Goal: Task Accomplishment & Management: Use online tool/utility

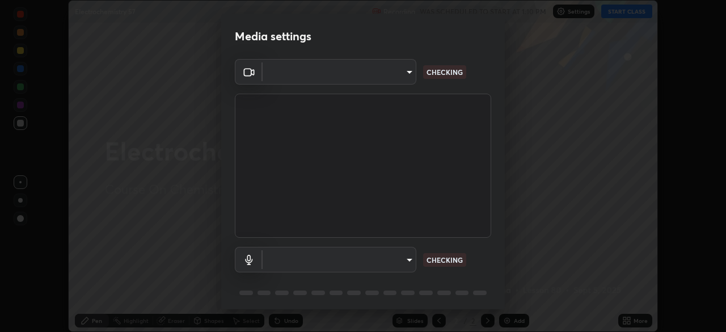
scroll to position [40, 0]
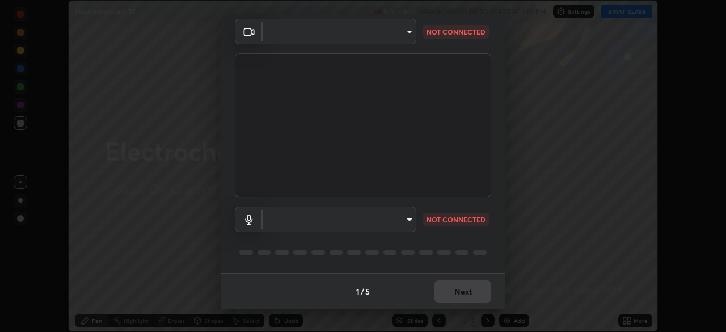
type input "7db3104c3122a209b332b64619111aa91615a24fb0de166504fa5909fce8eb30"
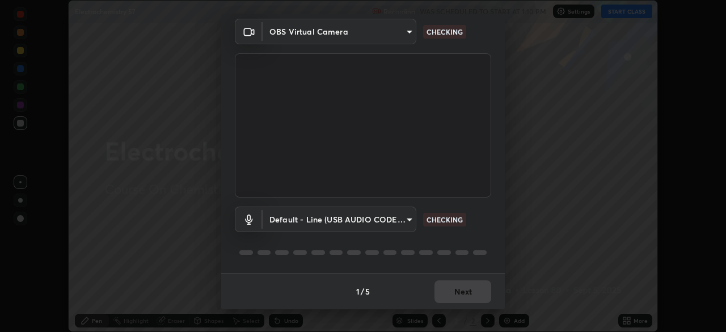
click at [286, 219] on body "Erase all Electrochemistry 57 Recording WAS SCHEDULED TO START AT 1:10 PM Setti…" at bounding box center [363, 166] width 726 height 332
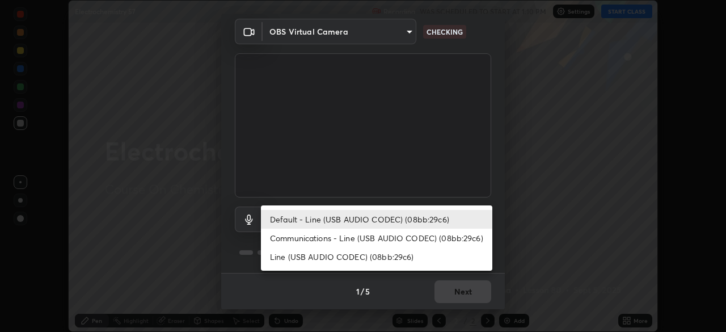
click at [287, 239] on li "Communications - Line (USB AUDIO CODEC) (08bb:29c6)" at bounding box center [376, 237] width 231 height 19
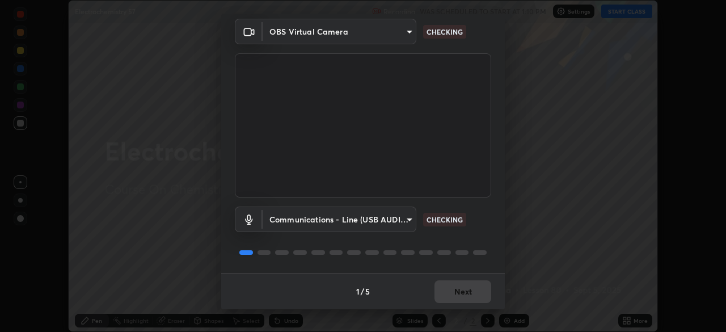
click at [293, 221] on body "Erase all Electrochemistry 57 Recording WAS SCHEDULED TO START AT 1:10 PM Setti…" at bounding box center [363, 166] width 726 height 332
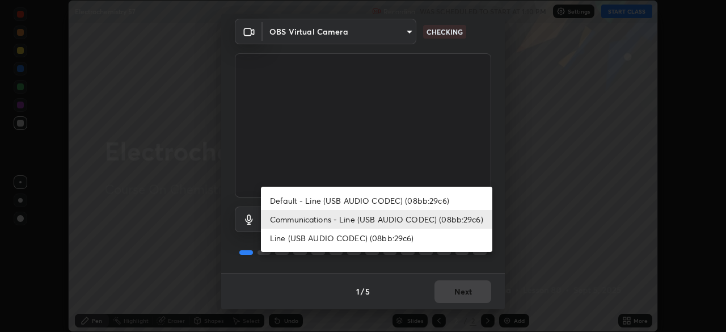
click at [293, 202] on li "Default - Line (USB AUDIO CODEC) (08bb:29c6)" at bounding box center [376, 200] width 231 height 19
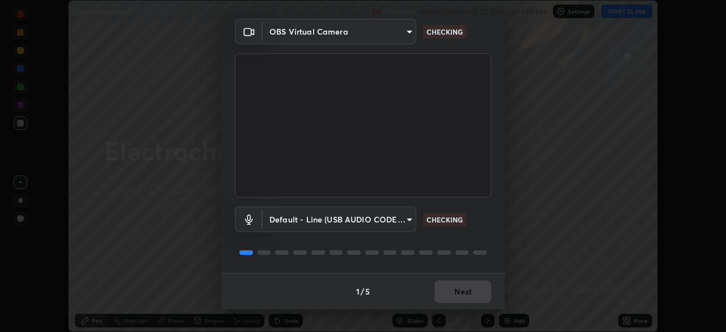
click at [293, 218] on body "Erase all Electrochemistry 57 Recording WAS SCHEDULED TO START AT 1:10 PM Setti…" at bounding box center [363, 166] width 726 height 332
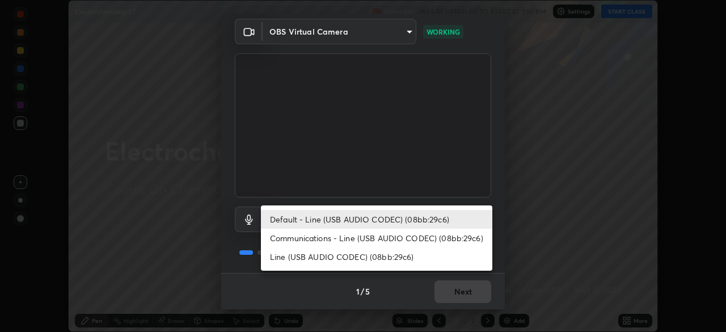
click at [296, 237] on li "Communications - Line (USB AUDIO CODEC) (08bb:29c6)" at bounding box center [376, 237] width 231 height 19
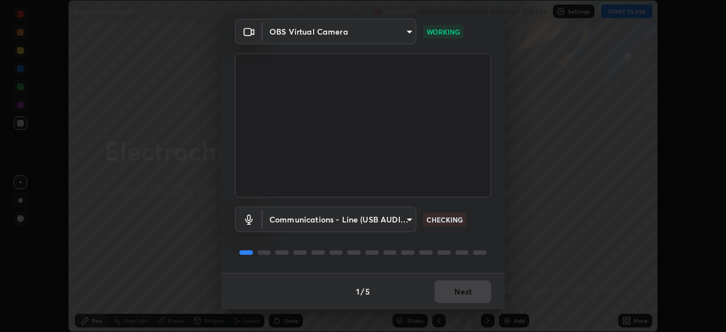
type input "communications"
click at [457, 288] on button "Next" at bounding box center [462, 291] width 57 height 23
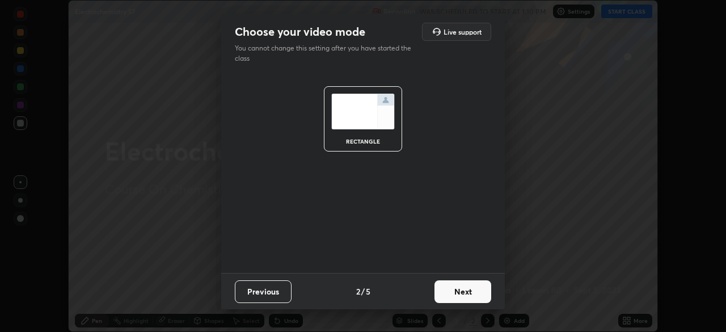
click at [464, 293] on button "Next" at bounding box center [462, 291] width 57 height 23
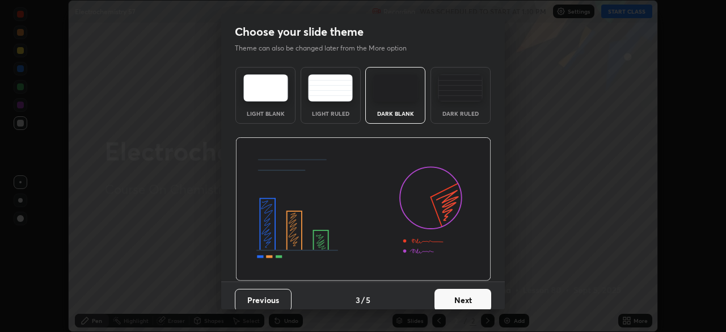
click at [465, 296] on button "Next" at bounding box center [462, 300] width 57 height 23
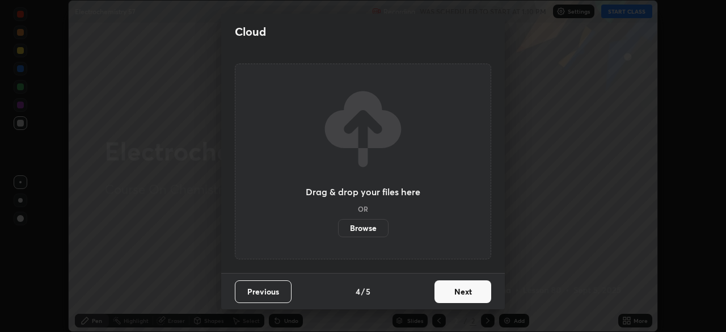
click at [467, 296] on button "Next" at bounding box center [462, 291] width 57 height 23
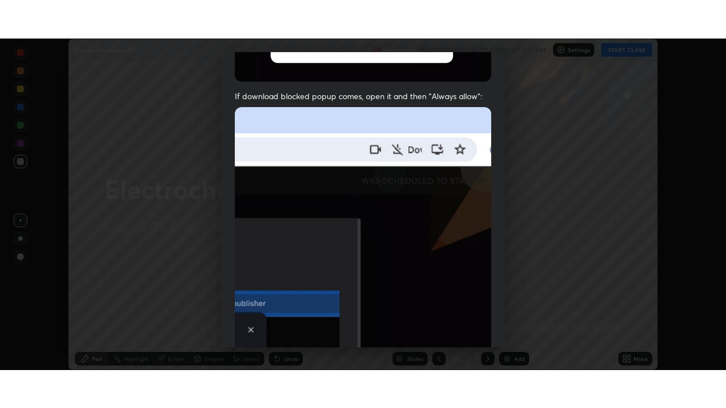
scroll to position [272, 0]
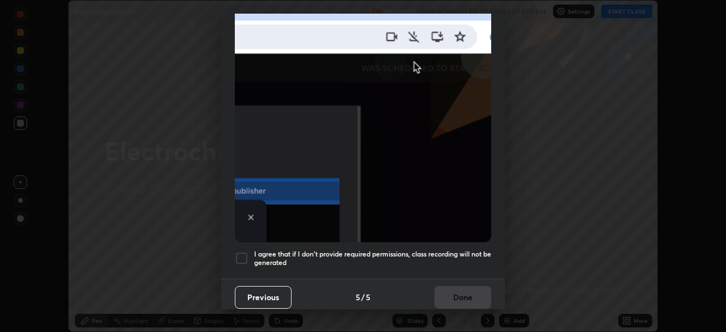
click at [242, 251] on div at bounding box center [242, 258] width 14 height 14
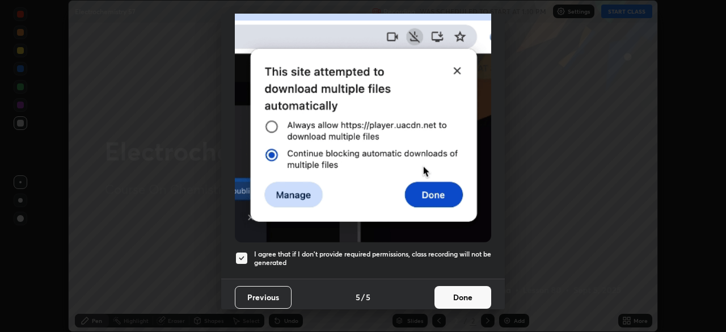
click at [453, 291] on button "Done" at bounding box center [462, 297] width 57 height 23
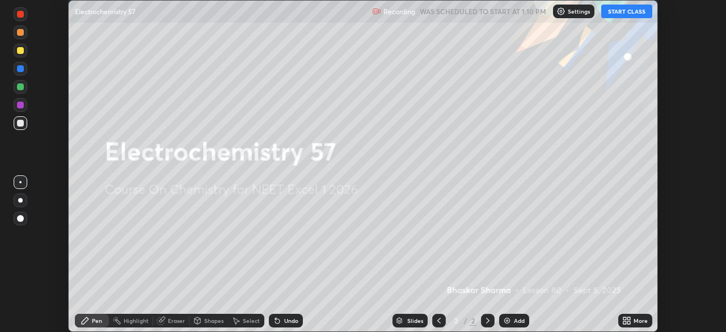
click at [518, 320] on div "Add" at bounding box center [519, 320] width 11 height 6
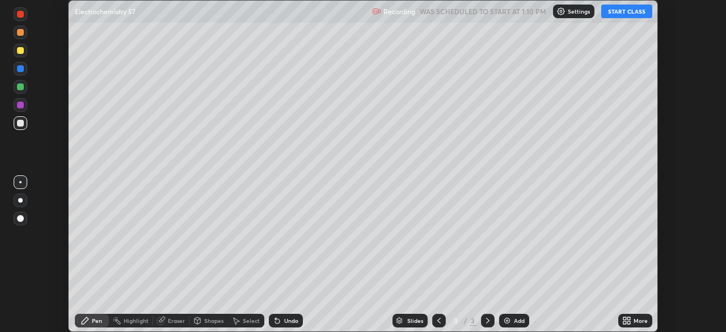
click at [640, 321] on div "More" at bounding box center [640, 320] width 14 height 6
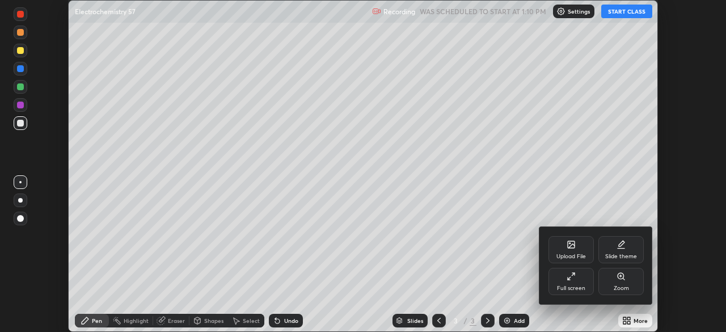
click at [552, 281] on div "Full screen" at bounding box center [570, 281] width 45 height 27
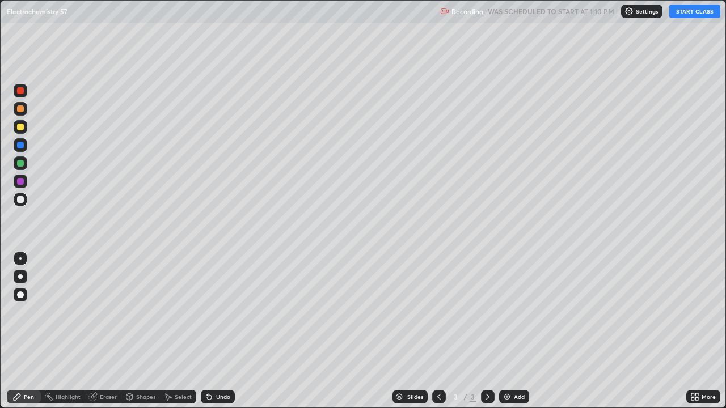
scroll to position [408, 726]
click at [690, 14] on button "START CLASS" at bounding box center [694, 12] width 51 height 14
click at [0, 293] on div "Setting up your live class" at bounding box center [363, 204] width 726 height 408
click at [0, 331] on div "Pen Highlight Eraser Shapes Select Undo Slides 3 / 3 Add More" at bounding box center [363, 396] width 726 height 23
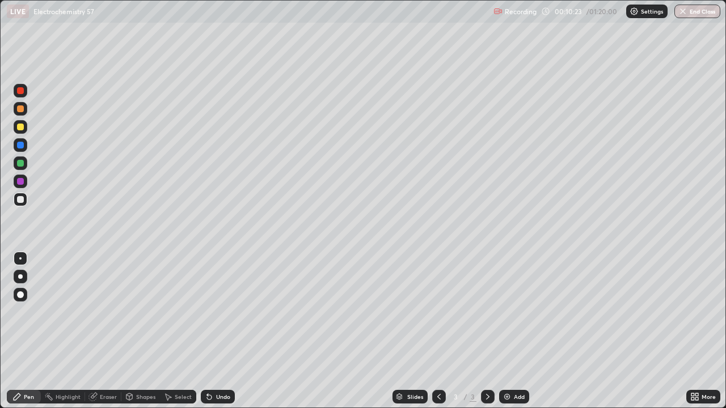
click at [7, 331] on div "Pen" at bounding box center [24, 397] width 34 height 14
click at [0, 272] on div "Setting up your live class" at bounding box center [363, 204] width 726 height 408
click at [28, 331] on div "Pen" at bounding box center [29, 397] width 10 height 6
click at [7, 331] on div "Pen" at bounding box center [24, 397] width 34 height 14
click at [152, 331] on div "Shapes" at bounding box center [140, 396] width 39 height 23
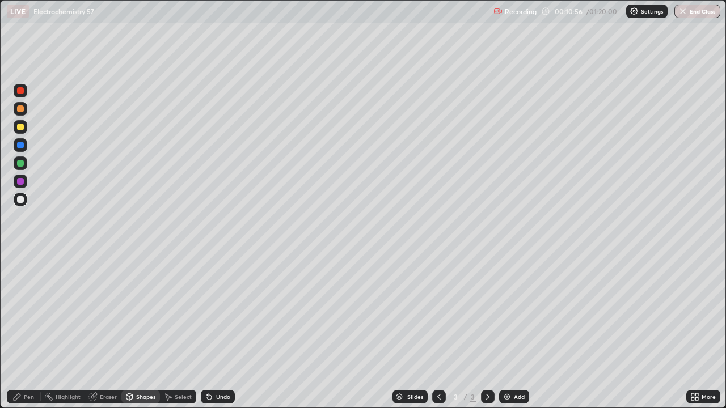
click at [168, 331] on div "Select" at bounding box center [178, 396] width 36 height 23
click at [290, 331] on div "Slides 3 / 3 Add" at bounding box center [460, 396] width 451 height 23
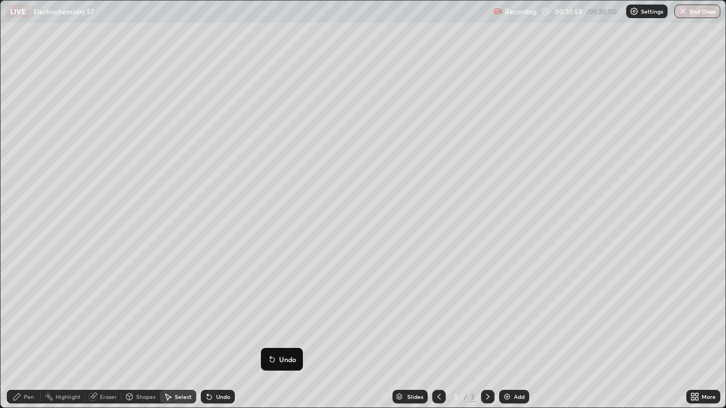
click at [463, 331] on div "0 ° Undo Copy Duplicate Duplicate to new slide Delete" at bounding box center [363, 204] width 725 height 407
click at [295, 331] on div "0 ° Undo Copy Duplicate Duplicate to new slide Delete" at bounding box center [363, 204] width 725 height 407
click at [296, 331] on div "0 ° Undo Copy Duplicate Duplicate to new slide Delete" at bounding box center [363, 204] width 725 height 407
click at [465, 331] on div "0 ° Undo Copy Duplicate Duplicate to new slide Delete" at bounding box center [363, 204] width 725 height 407
click at [282, 331] on div "0 ° Undo Copy Duplicate Duplicate to new slide Delete" at bounding box center [363, 204] width 725 height 407
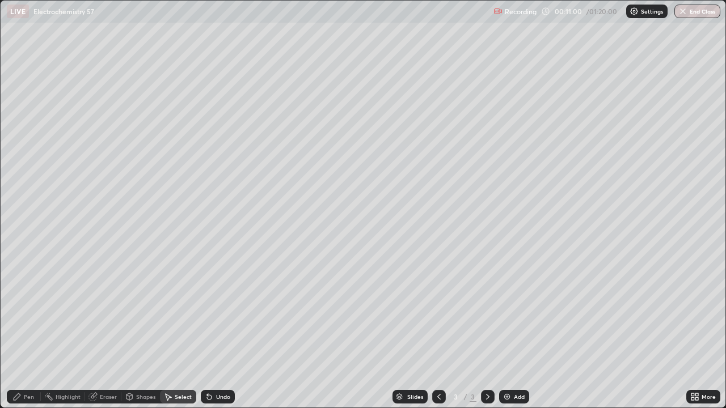
click at [281, 331] on div "0 ° Undo Copy Duplicate Duplicate to new slide Delete" at bounding box center [363, 204] width 725 height 407
click at [278, 331] on div "0 ° Undo Copy Duplicate Duplicate to new slide Delete" at bounding box center [363, 204] width 725 height 407
click at [583, 299] on div "0 ° Undo Copy Duplicate Duplicate to new slide Delete" at bounding box center [363, 204] width 725 height 407
click at [582, 329] on div "0 ° Undo Copy Duplicate Duplicate to new slide Delete" at bounding box center [363, 204] width 725 height 407
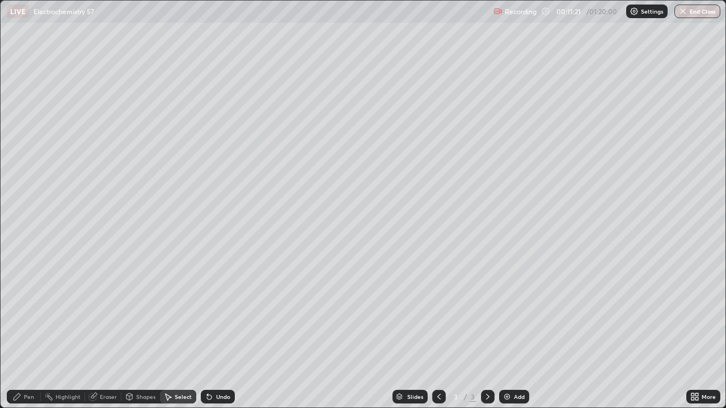
click at [483, 331] on icon at bounding box center [487, 396] width 9 height 9
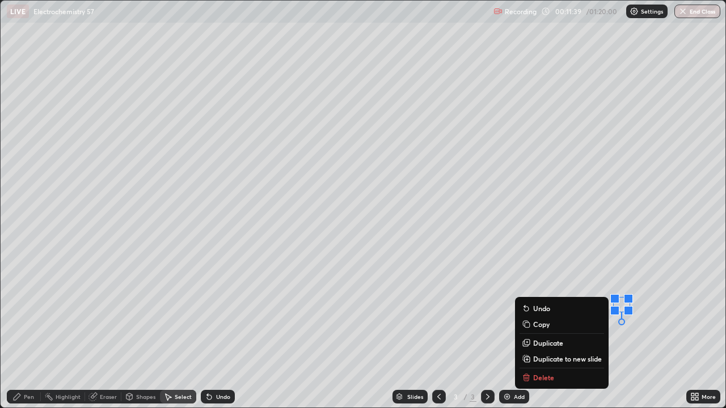
click at [606, 266] on div "0 ° Undo Copy Duplicate Duplicate to new slide Delete" at bounding box center [363, 204] width 725 height 407
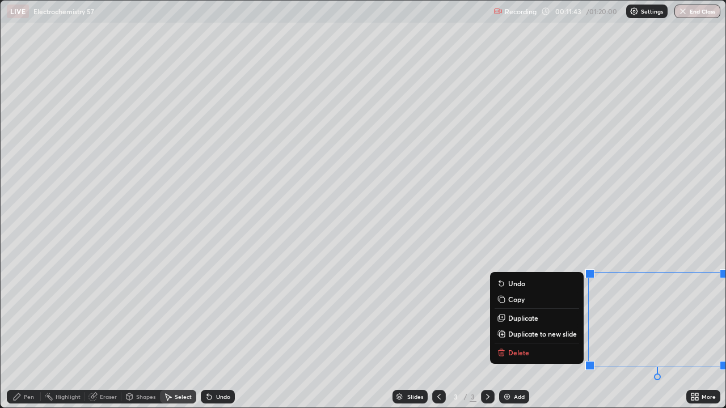
click at [534, 331] on button "Delete" at bounding box center [536, 353] width 84 height 14
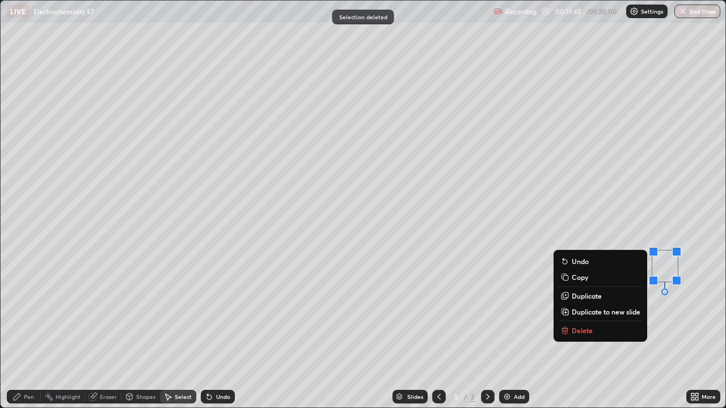
click at [594, 327] on button "Delete" at bounding box center [600, 331] width 84 height 14
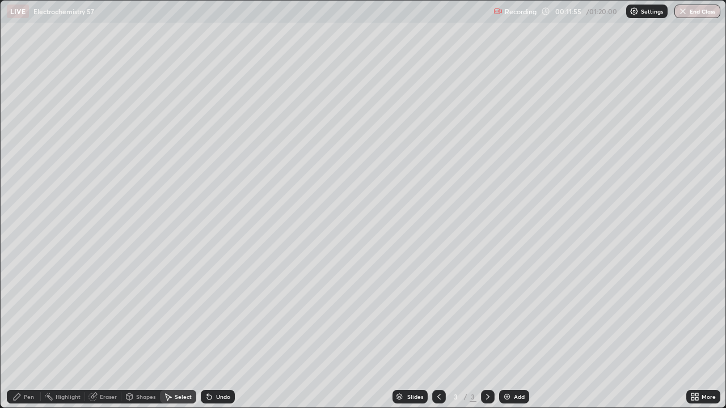
click at [396, 331] on div "0 ° Undo Copy Duplicate Duplicate to new slide Delete" at bounding box center [363, 204] width 725 height 407
click at [570, 331] on div "Slides 3 / 3 Add" at bounding box center [460, 396] width 451 height 23
click at [33, 331] on div "Pen" at bounding box center [24, 397] width 34 height 14
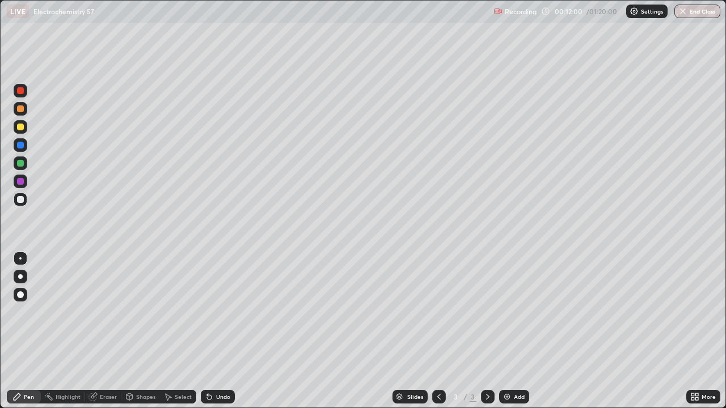
click at [24, 178] on div at bounding box center [21, 182] width 14 height 14
click at [25, 312] on div at bounding box center [20, 317] width 18 height 136
click at [15, 298] on div at bounding box center [21, 295] width 14 height 14
click at [20, 287] on div at bounding box center [21, 295] width 14 height 18
click at [575, 331] on div "Slides 3 / 3 Add" at bounding box center [460, 396] width 451 height 23
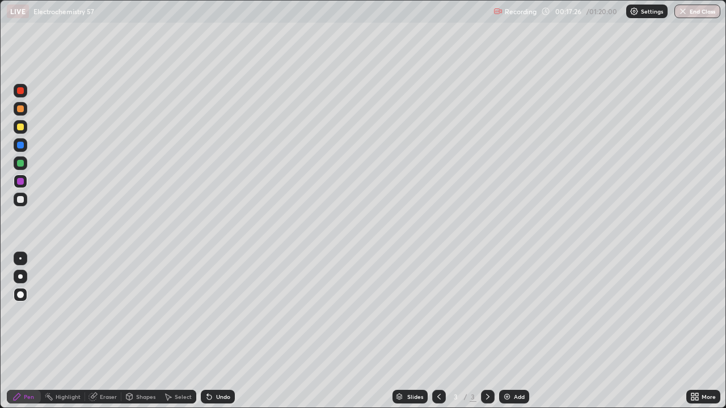
click at [109, 331] on div "Eraser" at bounding box center [108, 397] width 17 height 6
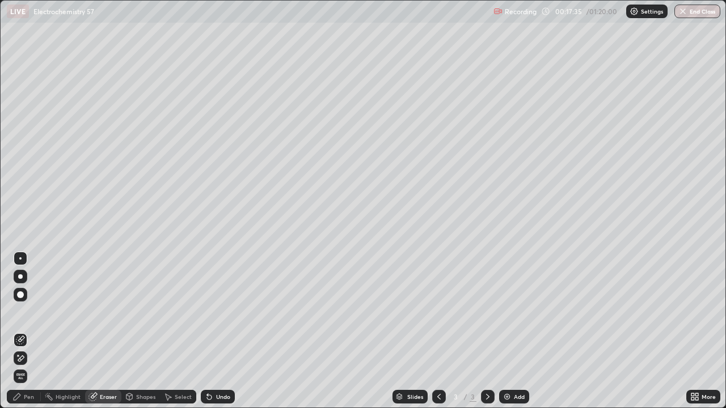
click at [27, 331] on div "Pen" at bounding box center [29, 397] width 10 height 6
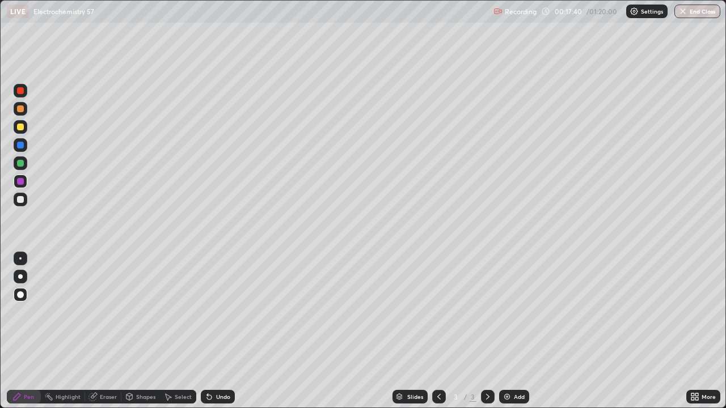
click at [106, 331] on div "Eraser" at bounding box center [108, 397] width 17 height 6
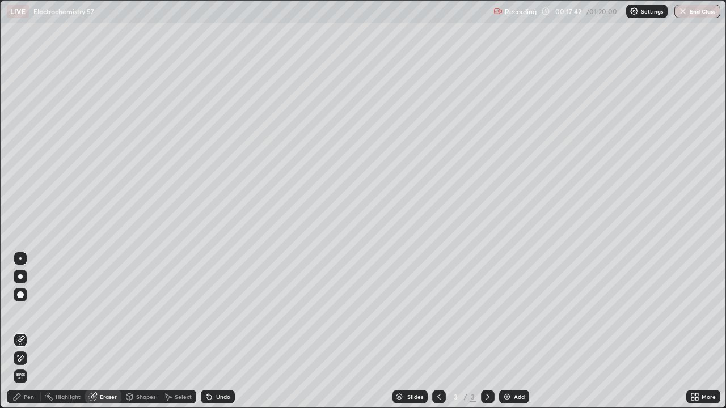
click at [22, 331] on span "Erase all" at bounding box center [20, 376] width 12 height 7
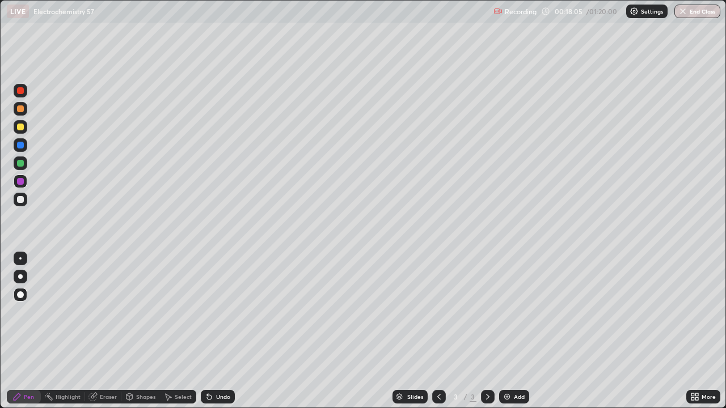
click at [472, 331] on div "3" at bounding box center [472, 397] width 7 height 10
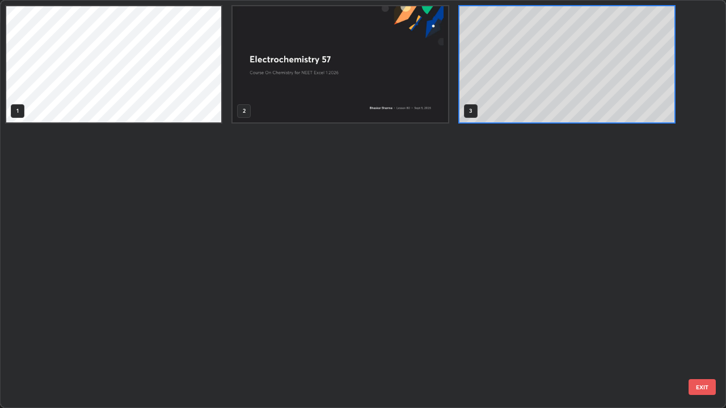
click at [464, 331] on div "1 2 3" at bounding box center [353, 204] width 705 height 407
click at [466, 331] on div "1 2 3" at bounding box center [353, 204] width 705 height 407
click at [455, 331] on div "1 2 3" at bounding box center [353, 204] width 705 height 407
click at [484, 331] on div "1 2 3" at bounding box center [353, 204] width 705 height 407
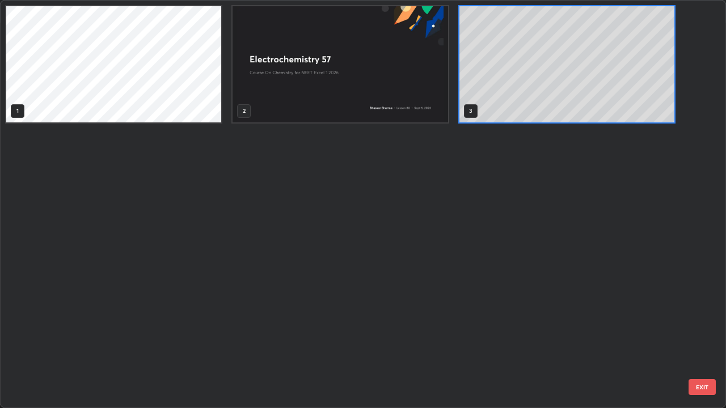
click at [478, 331] on div "1 2 3" at bounding box center [353, 204] width 705 height 407
click at [477, 331] on div "1 2 3" at bounding box center [353, 204] width 705 height 407
click at [471, 331] on div "1 2 3" at bounding box center [353, 204] width 705 height 407
click at [451, 331] on div "1 2 3" at bounding box center [353, 204] width 705 height 407
click at [469, 331] on div "1 2 3" at bounding box center [353, 204] width 705 height 407
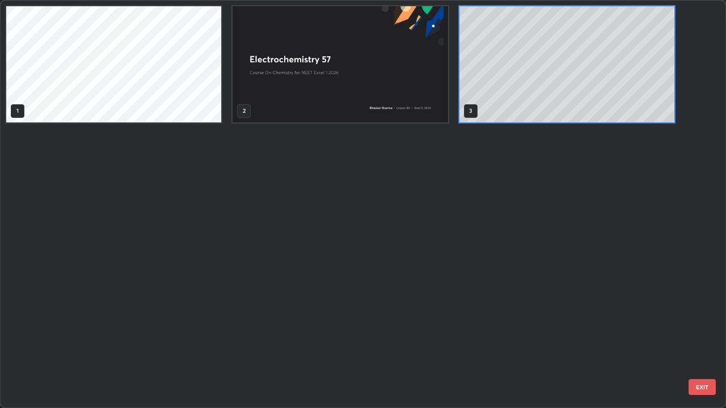
click at [447, 331] on div "1 2 3" at bounding box center [353, 204] width 705 height 407
click at [467, 331] on div "1 2 3" at bounding box center [353, 204] width 705 height 407
click at [478, 331] on div "1 2 3" at bounding box center [353, 204] width 705 height 407
click at [459, 331] on div "1 2 3" at bounding box center [353, 204] width 705 height 407
click at [465, 331] on div "1 2 3" at bounding box center [353, 204] width 705 height 407
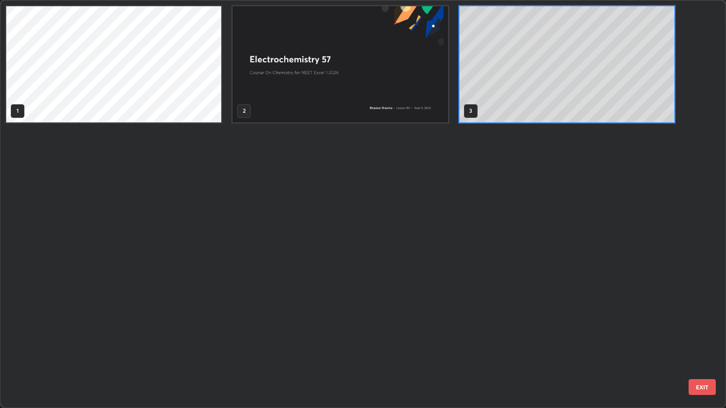
click at [457, 331] on div "1 2 3" at bounding box center [353, 204] width 705 height 407
click at [477, 331] on div "1 2 3" at bounding box center [353, 204] width 705 height 407
click at [459, 331] on div "1 2 3" at bounding box center [353, 204] width 705 height 407
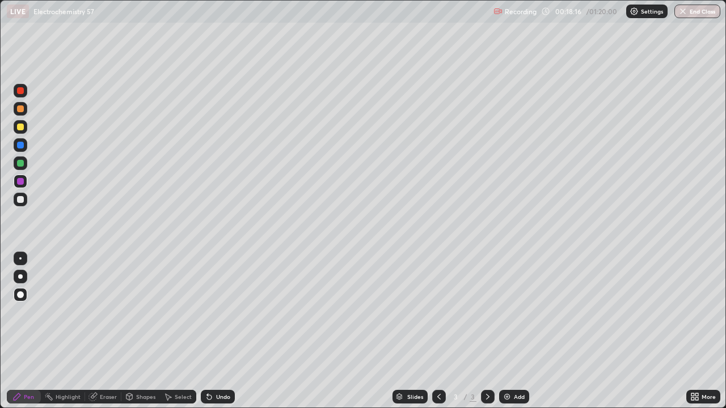
click at [354, 331] on div "Slides 3 / 3 Add" at bounding box center [460, 396] width 451 height 23
click at [455, 331] on div "3" at bounding box center [455, 396] width 11 height 7
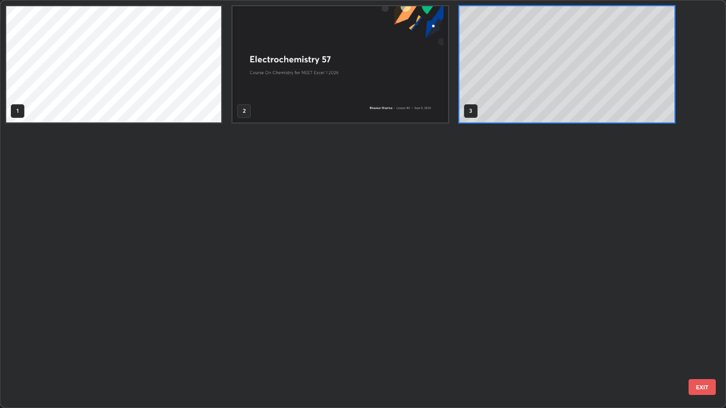
click at [481, 331] on div "1 2 3" at bounding box center [353, 204] width 705 height 407
click at [489, 331] on div "1 2 3" at bounding box center [353, 204] width 705 height 407
click at [479, 306] on div "1 2 3" at bounding box center [353, 204] width 705 height 407
click at [485, 307] on div "1 2 3" at bounding box center [353, 204] width 705 height 407
click at [489, 331] on div "1 2 3" at bounding box center [353, 204] width 705 height 407
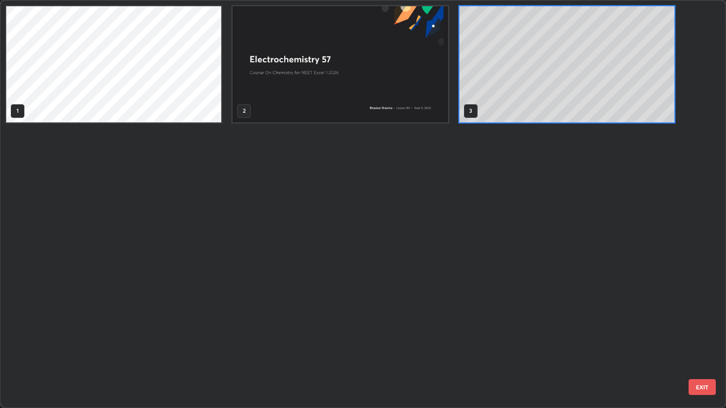
click at [465, 331] on div "3 / 3" at bounding box center [463, 396] width 62 height 23
click at [499, 331] on div "1 2 3" at bounding box center [353, 204] width 705 height 407
click at [511, 331] on div "1 2 3" at bounding box center [353, 204] width 705 height 407
click at [427, 331] on div "1 2 3" at bounding box center [353, 204] width 705 height 407
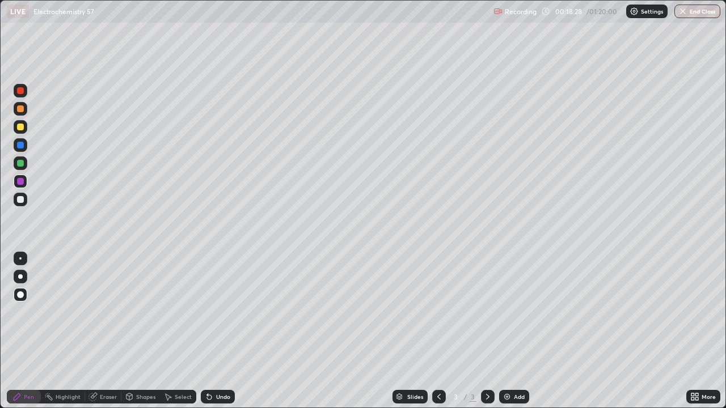
click at [447, 331] on div "3 / 3" at bounding box center [463, 396] width 62 height 23
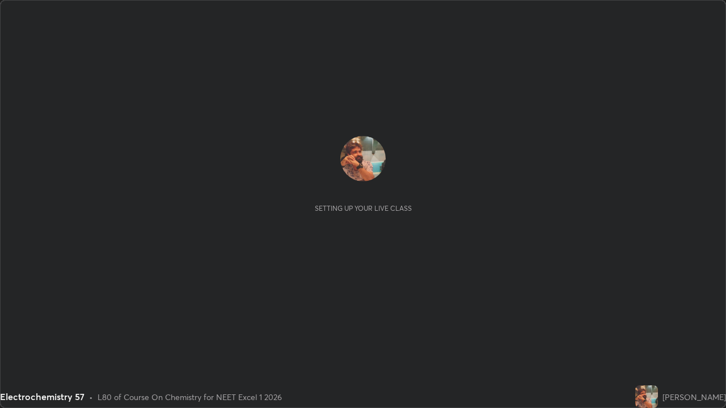
scroll to position [408, 725]
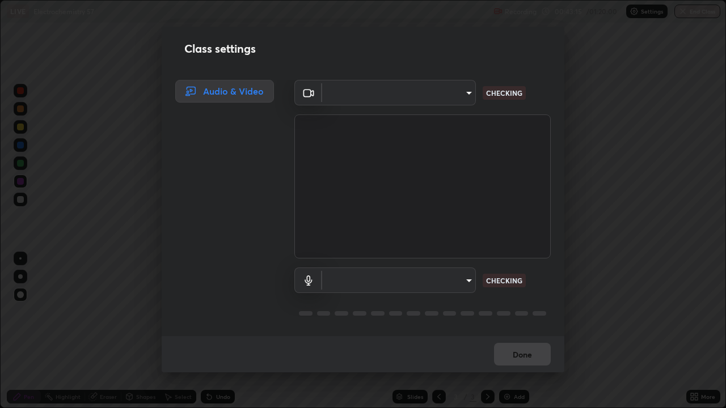
type input "7db3104c3122a209b332b64619111aa91615a24fb0de166504fa5909fce8eb30"
type input "communications"
click at [378, 392] on div "Class settings Audio & Video OBS Virtual Camera 7db3104c3122a209b332b64619111aa…" at bounding box center [363, 204] width 726 height 408
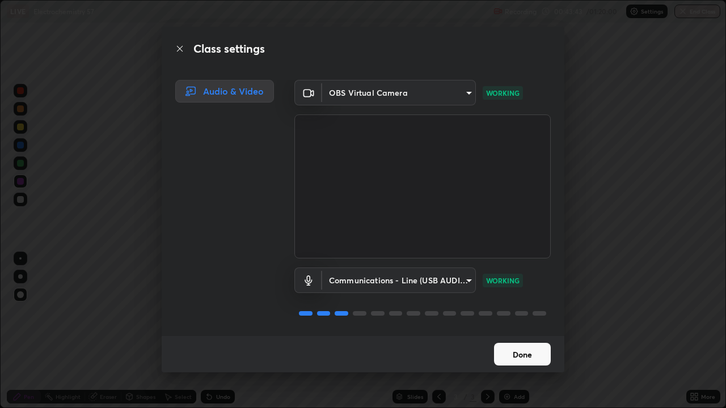
click at [507, 361] on button "Done" at bounding box center [522, 354] width 57 height 23
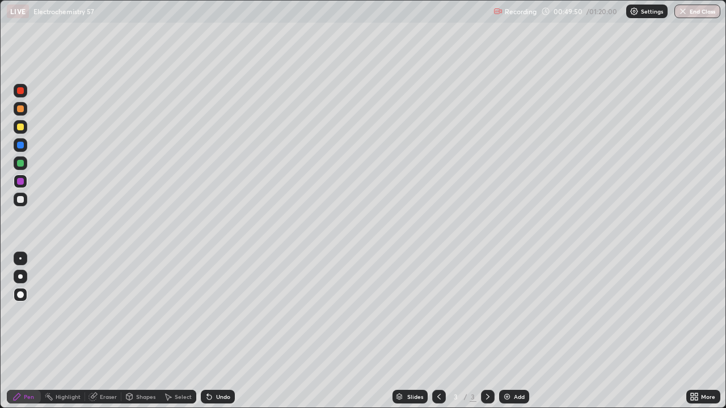
click at [515, 392] on div "Add" at bounding box center [514, 397] width 30 height 14
click at [486, 396] on icon at bounding box center [487, 396] width 9 height 9
click at [481, 397] on div at bounding box center [488, 397] width 14 height 14
click at [486, 395] on icon at bounding box center [487, 397] width 3 height 6
click at [512, 395] on div "Add" at bounding box center [514, 397] width 30 height 14
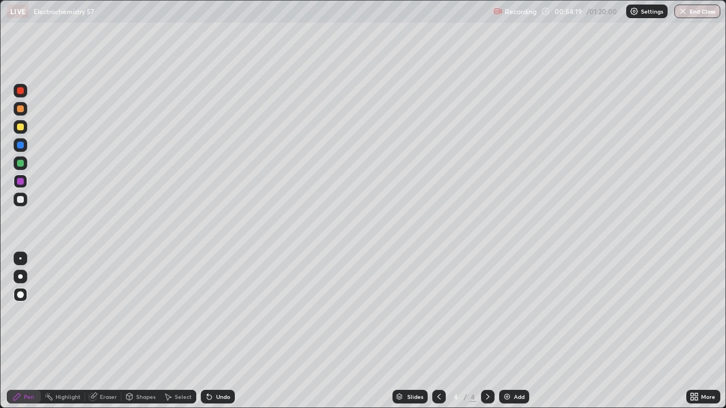
click at [512, 395] on div "Add" at bounding box center [514, 397] width 30 height 14
click at [696, 14] on button "End Class" at bounding box center [697, 12] width 46 height 14
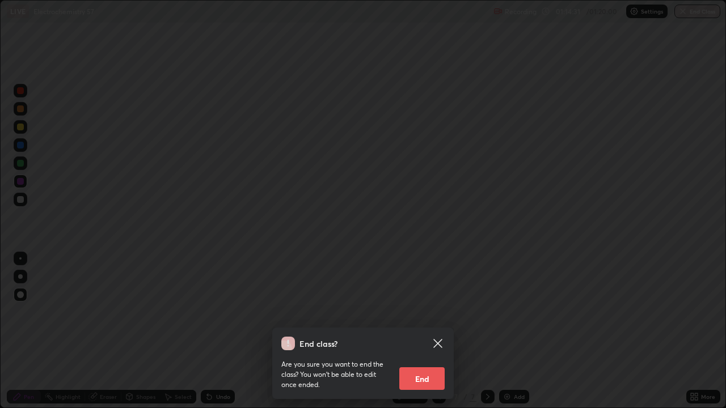
click at [422, 378] on button "End" at bounding box center [421, 378] width 45 height 23
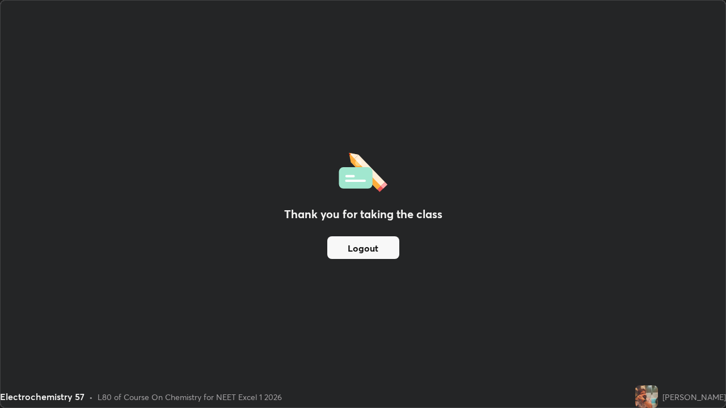
click at [355, 243] on button "Logout" at bounding box center [363, 247] width 72 height 23
